Goal: Transaction & Acquisition: Purchase product/service

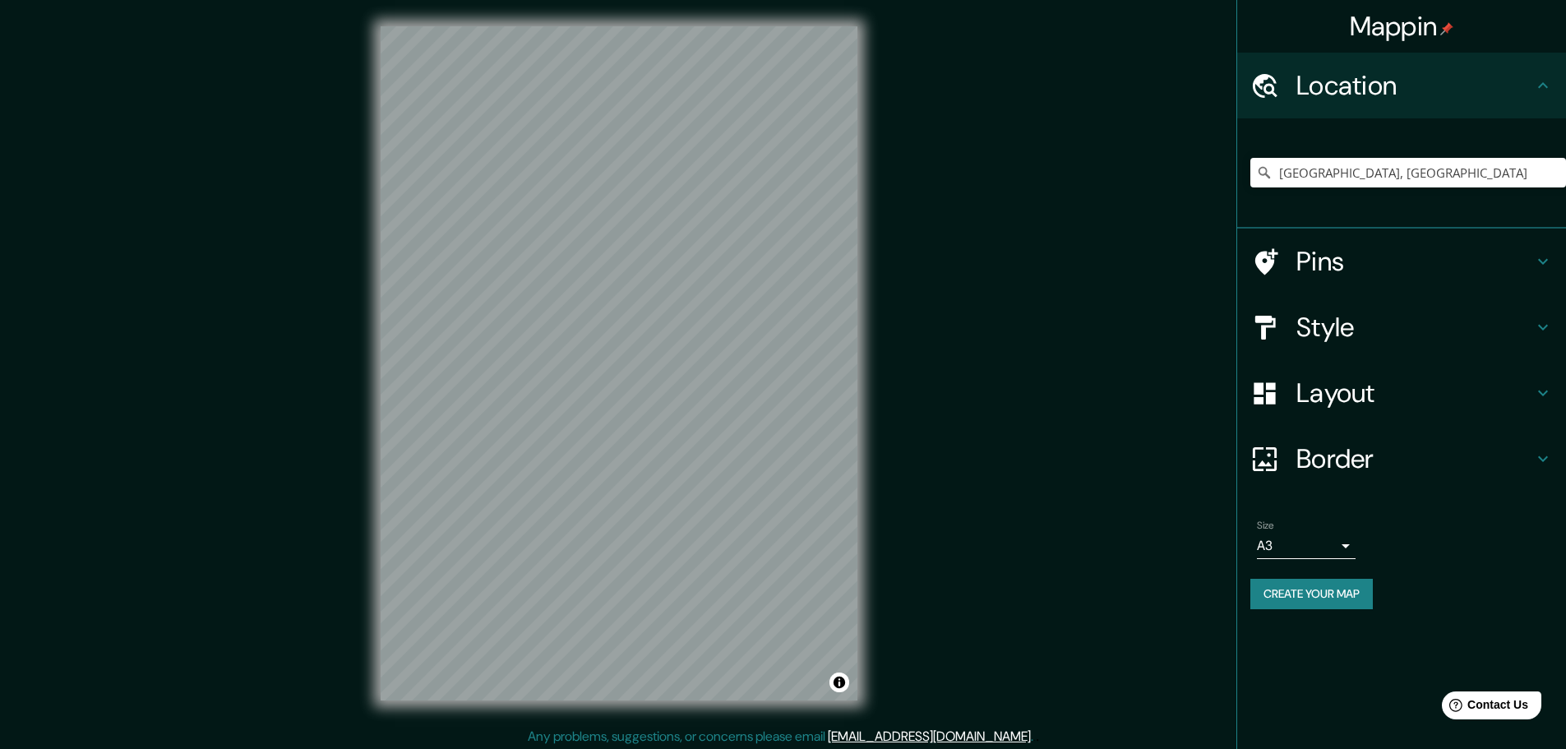
click at [1318, 587] on button "Create your map" at bounding box center [1311, 594] width 122 height 30
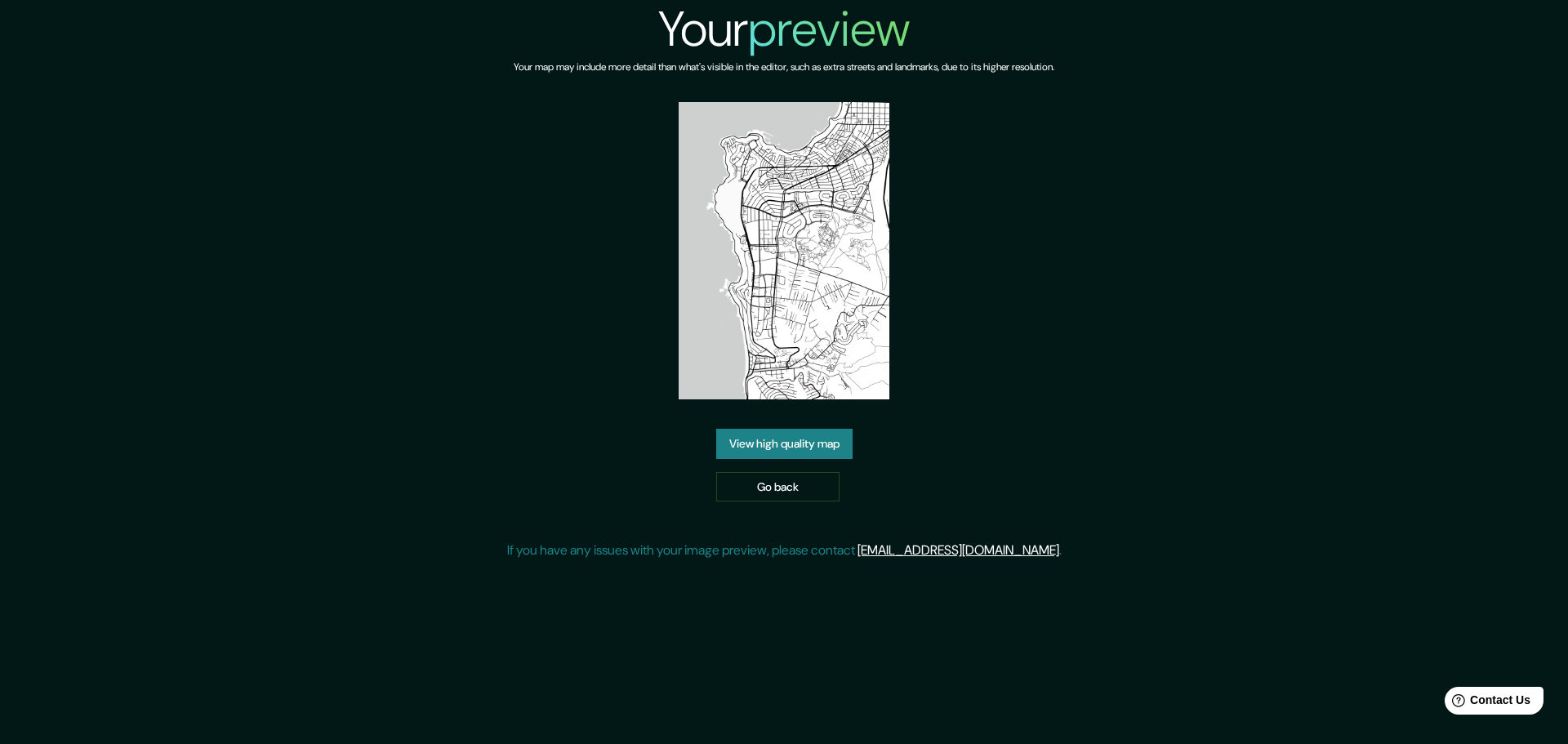
click at [821, 436] on link "View high quality map" at bounding box center [784, 444] width 136 height 30
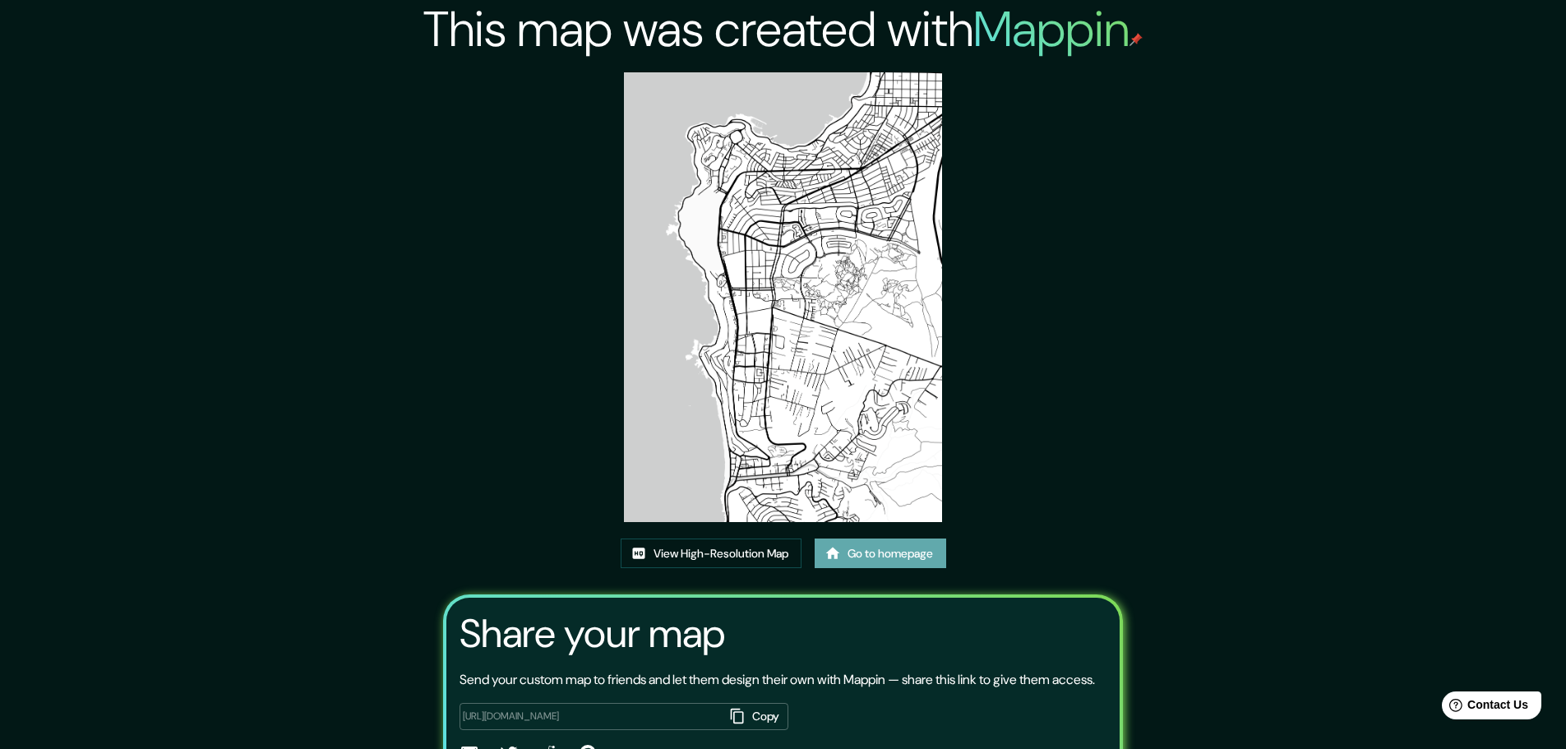
click at [870, 562] on link "Go to homepage" at bounding box center [881, 553] width 132 height 30
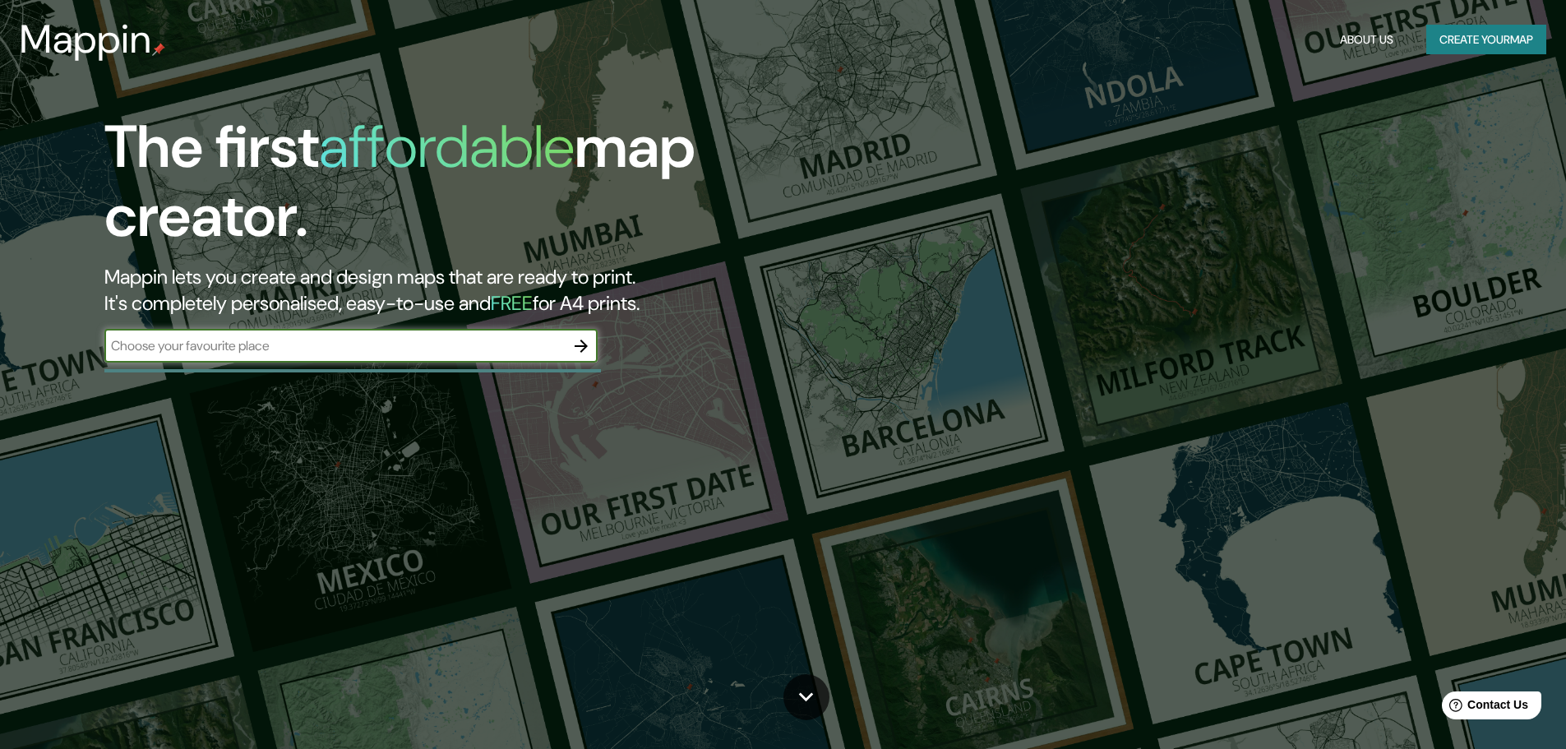
click at [312, 341] on input "text" at bounding box center [334, 345] width 460 height 19
type input "region valparaiso"
click at [580, 348] on icon "button" at bounding box center [581, 346] width 20 height 20
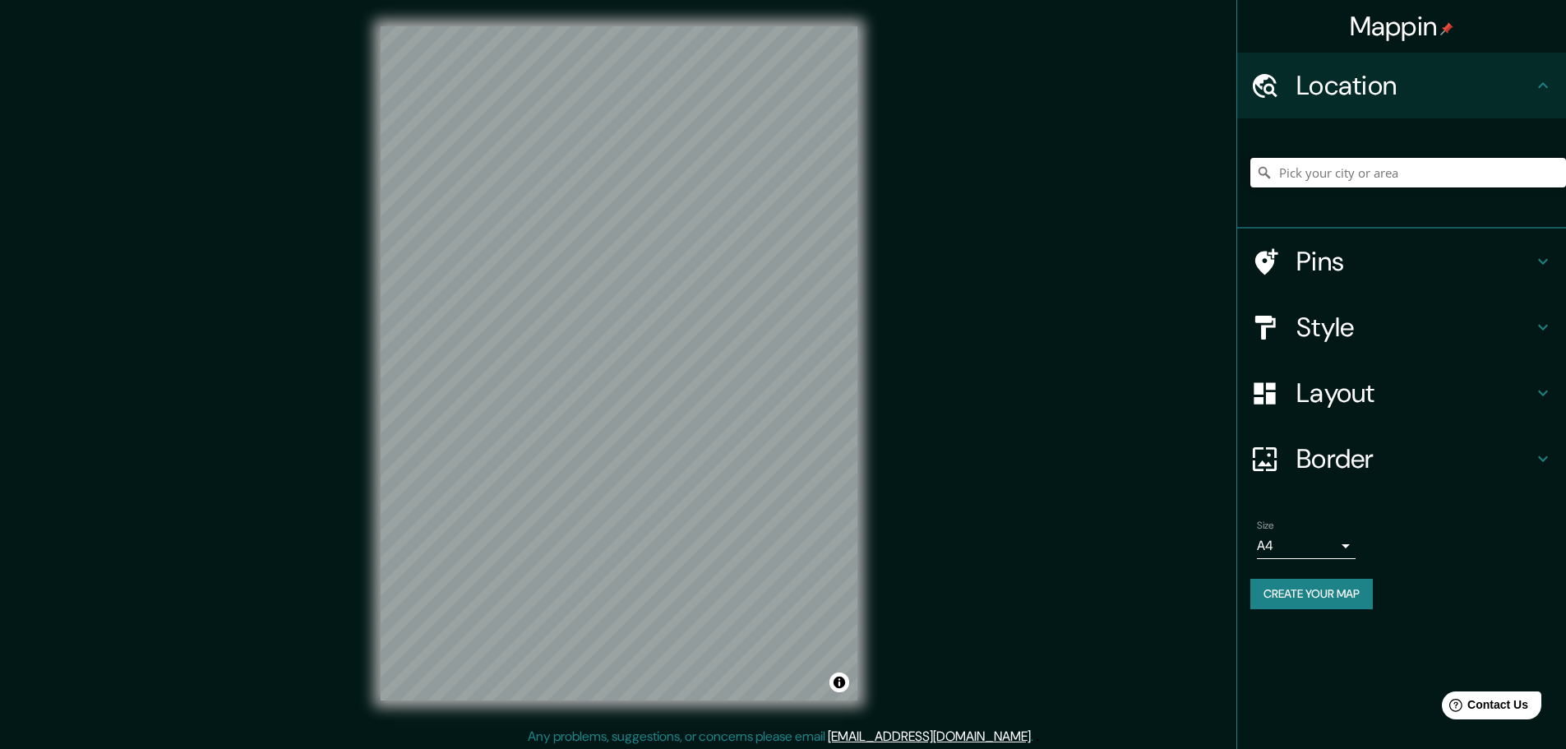
click at [1369, 170] on input "Pick your city or area" at bounding box center [1408, 173] width 316 height 30
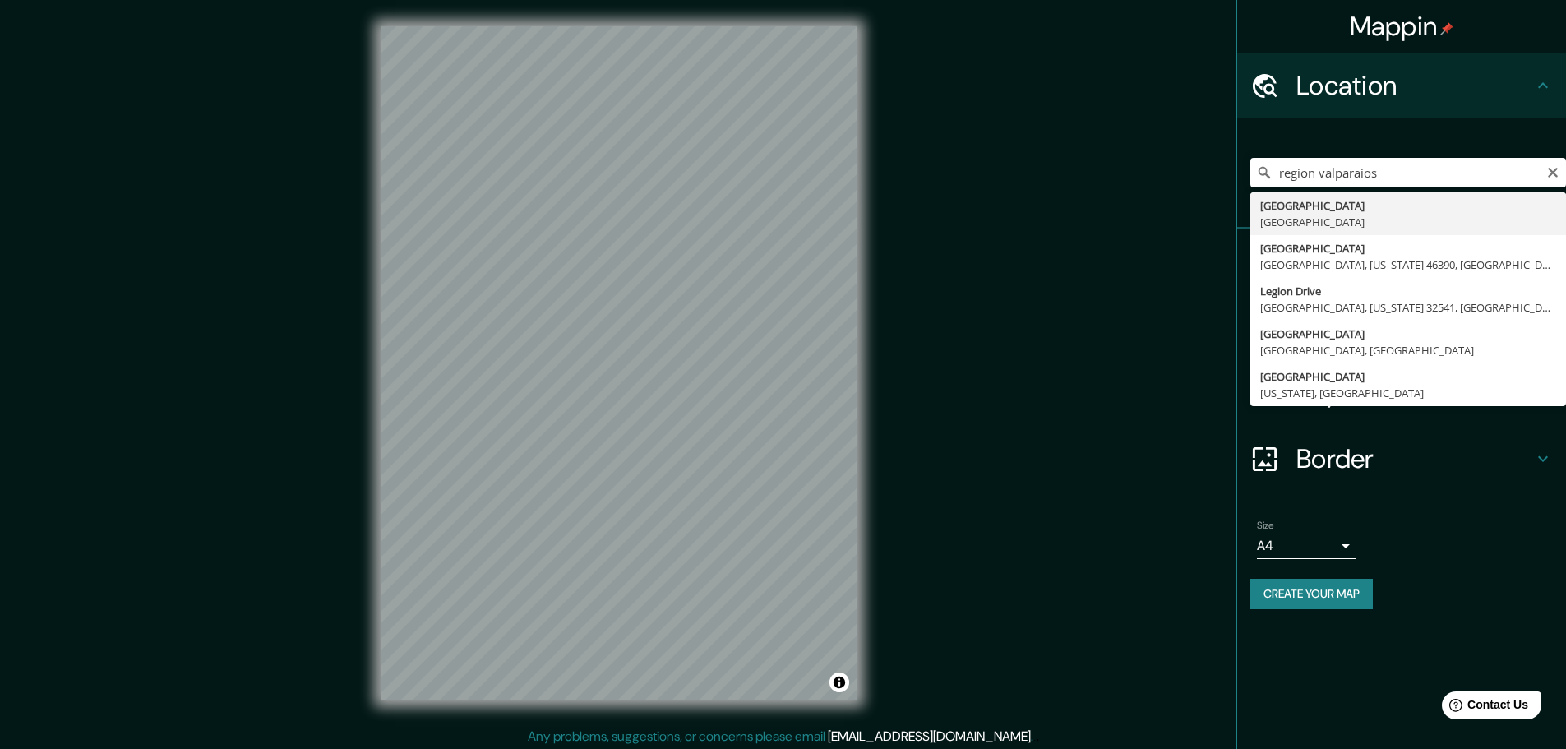
type input "[GEOGRAPHIC_DATA], [GEOGRAPHIC_DATA]"
